Goal: Task Accomplishment & Management: Use online tool/utility

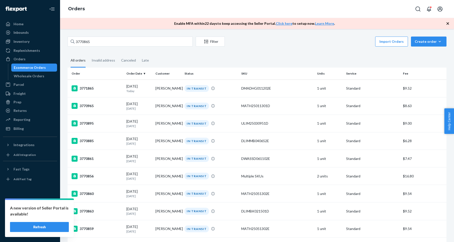
click at [86, 44] on input "3770865" at bounding box center [130, 42] width 125 height 10
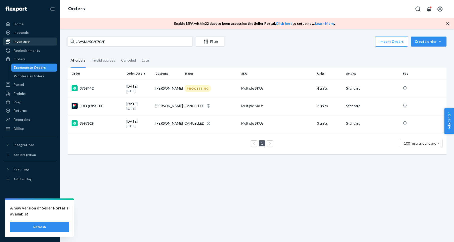
type input "UWAM25020702E"
click at [28, 43] on div "Inventory" at bounding box center [22, 41] width 16 height 5
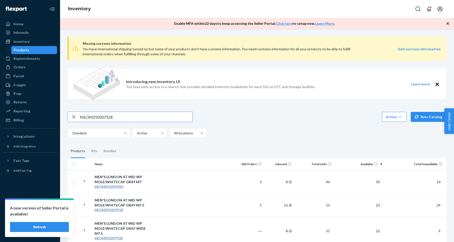
click at [104, 115] on input "MLOM25020752E" at bounding box center [136, 117] width 113 height 10
type input "UWAM25020702E"
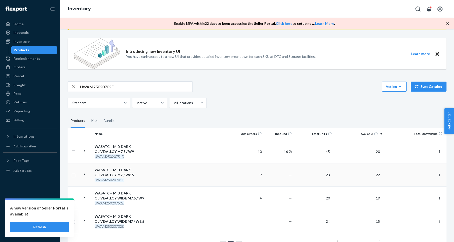
scroll to position [49, 0]
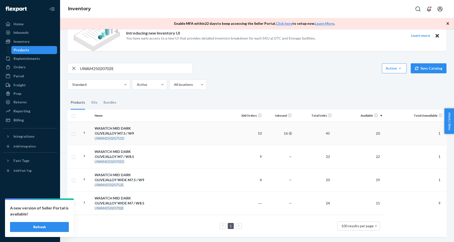
click at [117, 129] on div "WASATCH MID DARK OLIVE/ALLOY M7.5 / W9" at bounding box center [121, 131] width 52 height 10
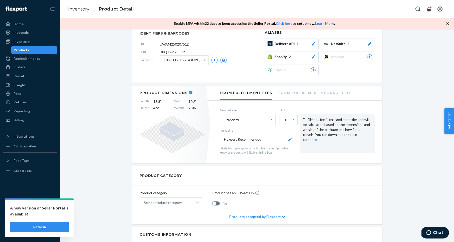
scroll to position [69, 0]
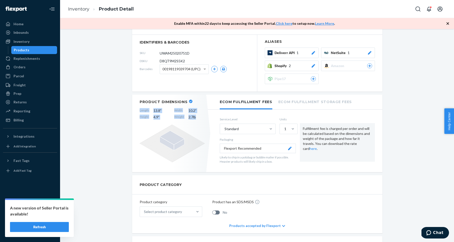
drag, startPoint x: 139, startPoint y: 109, endPoint x: 200, endPoint y: 119, distance: 62.1
click at [200, 119] on div "Product Dimensions Length 13.8 " Width 10.2 " Height 4.9 " Weight 2.7 lb" at bounding box center [172, 134] width 80 height 78
copy div "Length 13.8 " Width 10.2 " Height 4.9 " Weight 2.7 lb"
click at [33, 42] on div "Inventory" at bounding box center [30, 41] width 53 height 7
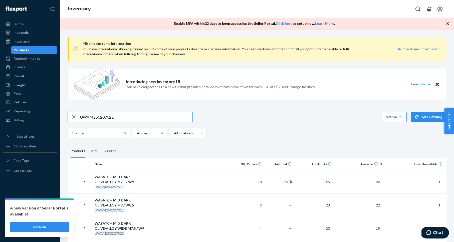
scroll to position [49, 0]
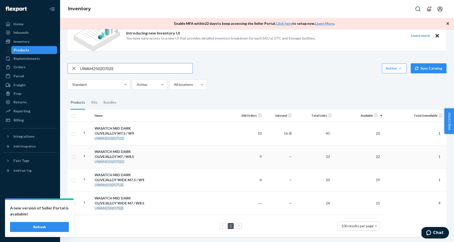
click at [119, 150] on div "WASATCH MID DARK OLIVE/ALLOY M7 / W8.5" at bounding box center [121, 154] width 52 height 10
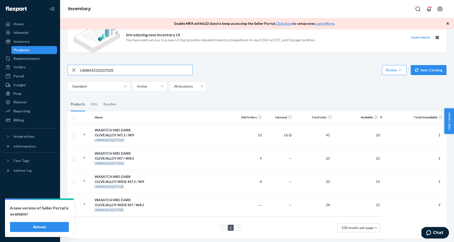
scroll to position [49, 0]
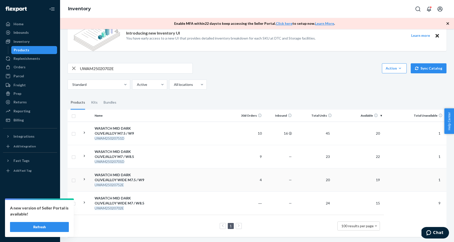
click at [115, 175] on div "WASATCH MID DARK OLIVE/ALLOY WIDE M7.5 / W9" at bounding box center [121, 177] width 52 height 10
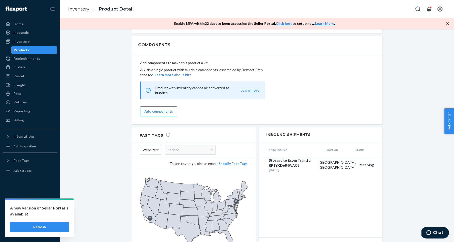
scroll to position [519, 0]
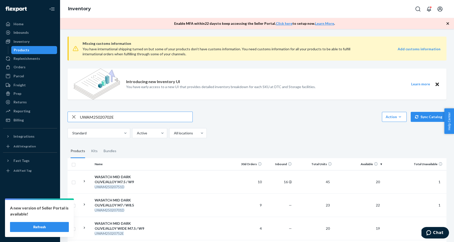
scroll to position [49, 0]
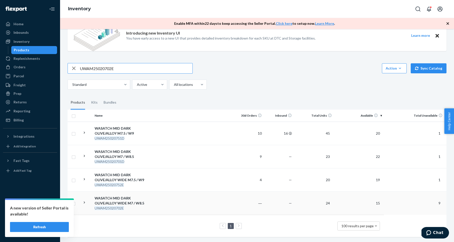
click at [118, 199] on div "WASATCH MID DARK OLIVE/ALLOY WIDE M7 / W8.5" at bounding box center [121, 201] width 52 height 10
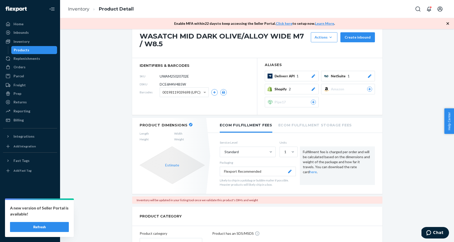
scroll to position [52, 0]
click at [171, 162] on icon at bounding box center [172, 165] width 65 height 38
click at [171, 164] on button "Estimate" at bounding box center [172, 164] width 14 height 5
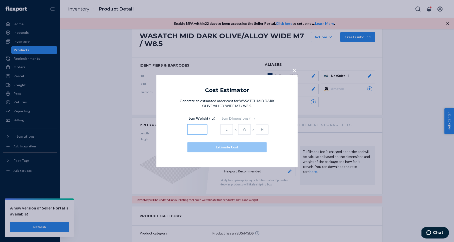
click at [194, 131] on input "text" at bounding box center [197, 129] width 20 height 11
type input "2.7"
click at [221, 130] on input "text" at bounding box center [226, 129] width 13 height 11
type input "13.8"
click at [241, 130] on input "text" at bounding box center [244, 129] width 13 height 11
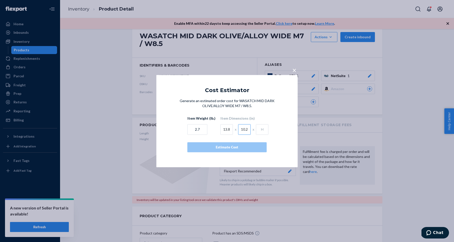
type input "10.2"
click at [263, 129] on input "text" at bounding box center [262, 129] width 13 height 11
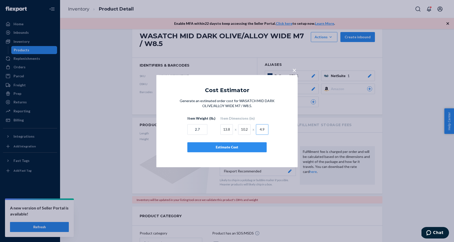
type input "4.9"
click at [204, 146] on div "Estimate Cost" at bounding box center [227, 147] width 71 height 5
